Goal: Manage account settings

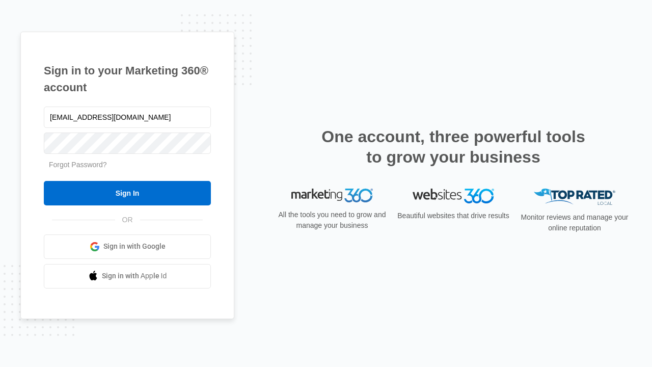
type input "dankie614@gmail.com"
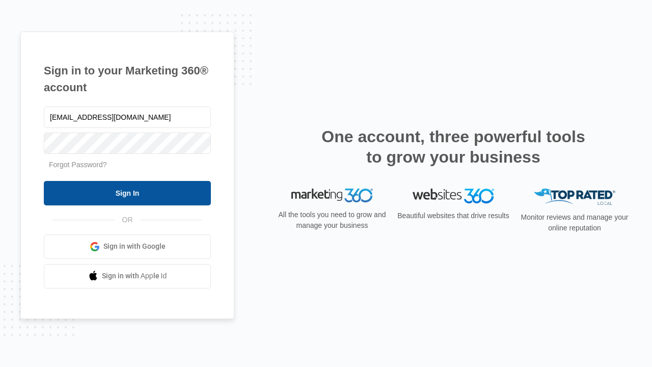
click at [127, 193] on input "Sign In" at bounding box center [127, 193] width 167 height 24
